Goal: Navigation & Orientation: Go to known website

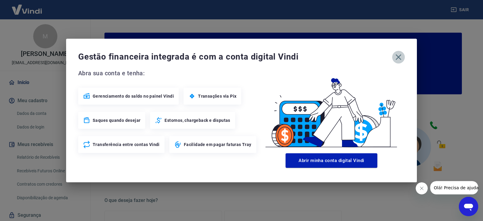
click at [398, 57] on icon "button" at bounding box center [398, 57] width 6 height 6
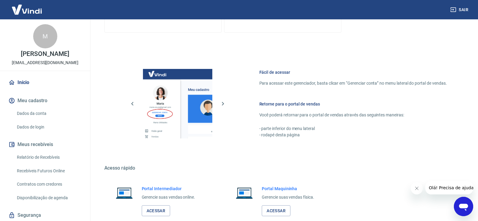
scroll to position [312, 0]
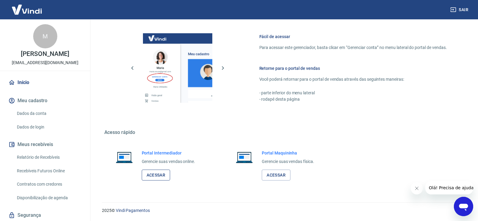
click at [162, 173] on link "Acessar" at bounding box center [156, 174] width 29 height 11
